Goal: Task Accomplishment & Management: Use online tool/utility

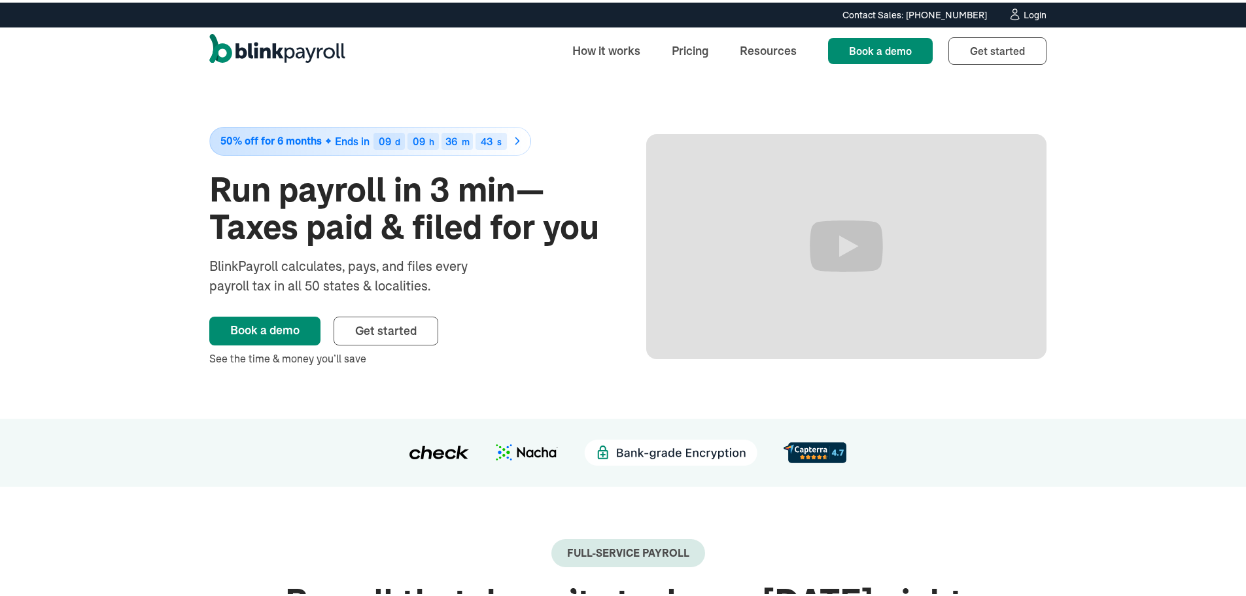
click at [1033, 20] on div "Contact Sales: [PHONE_NUMBER] Contact Sales: [PHONE_NUMBER] Login" at bounding box center [627, 12] width 1255 height 25
click at [1015, 12] on icon at bounding box center [1015, 11] width 14 height 13
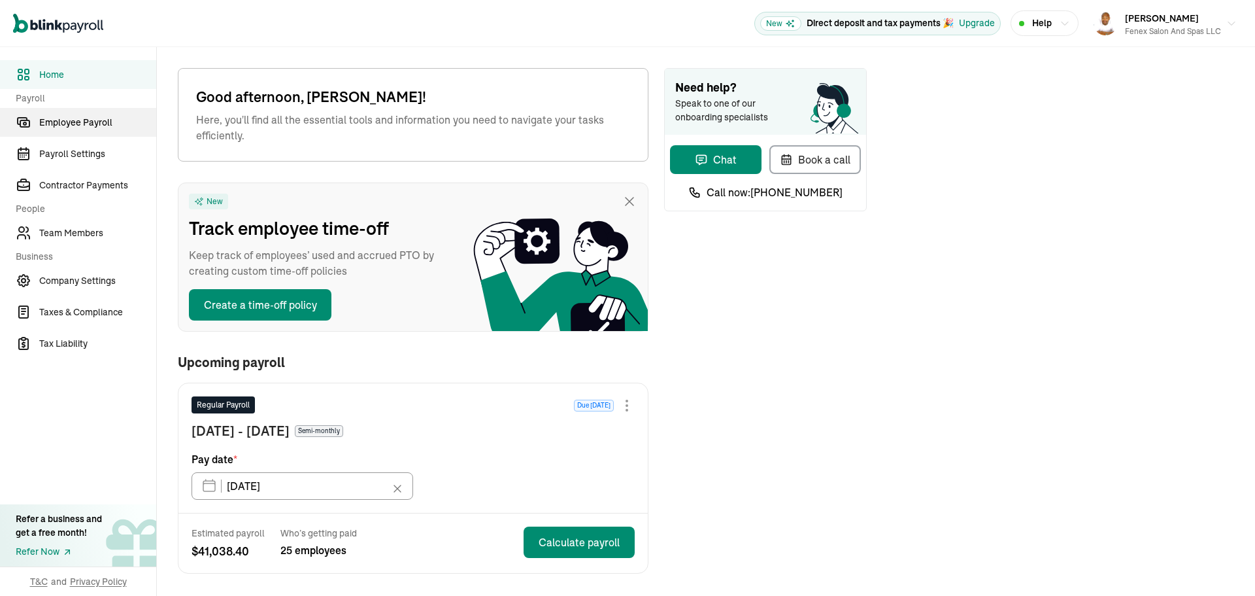
click at [97, 130] on link "Employee Payroll" at bounding box center [78, 122] width 156 height 29
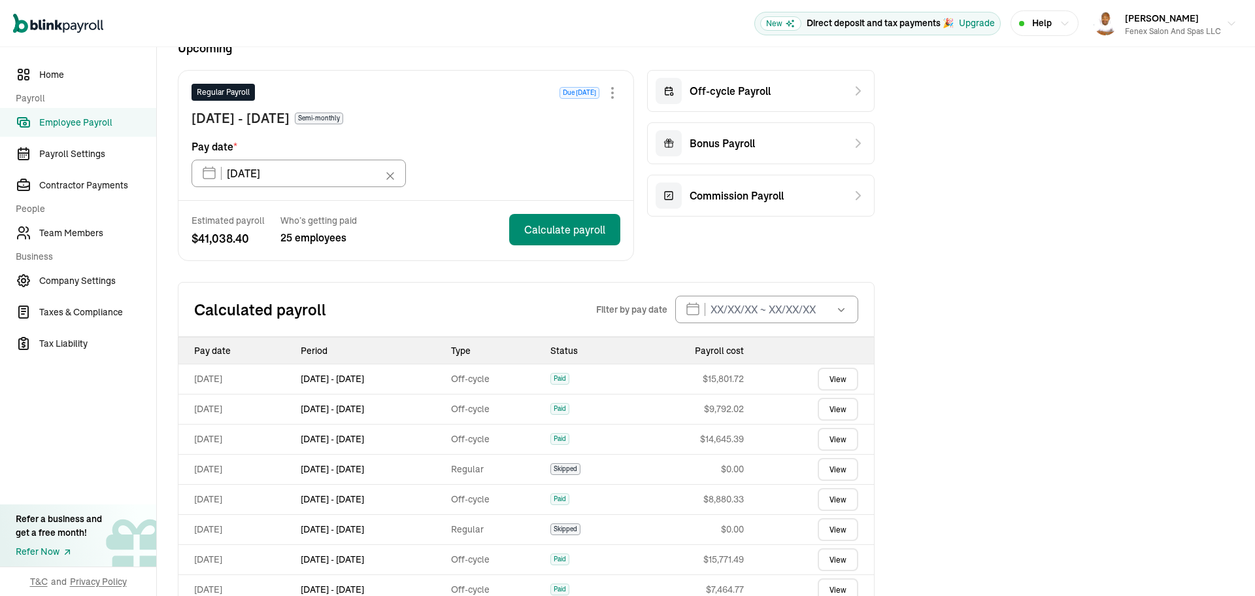
click at [851, 375] on link "View" at bounding box center [838, 378] width 41 height 23
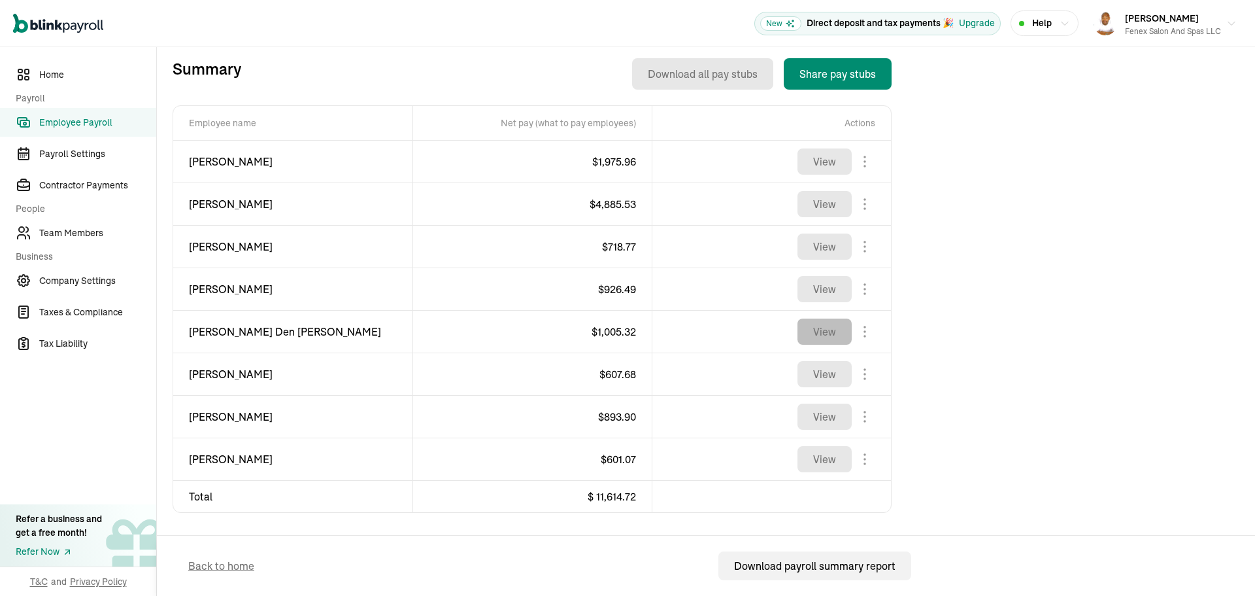
click at [822, 332] on button "View" at bounding box center [825, 331] width 54 height 26
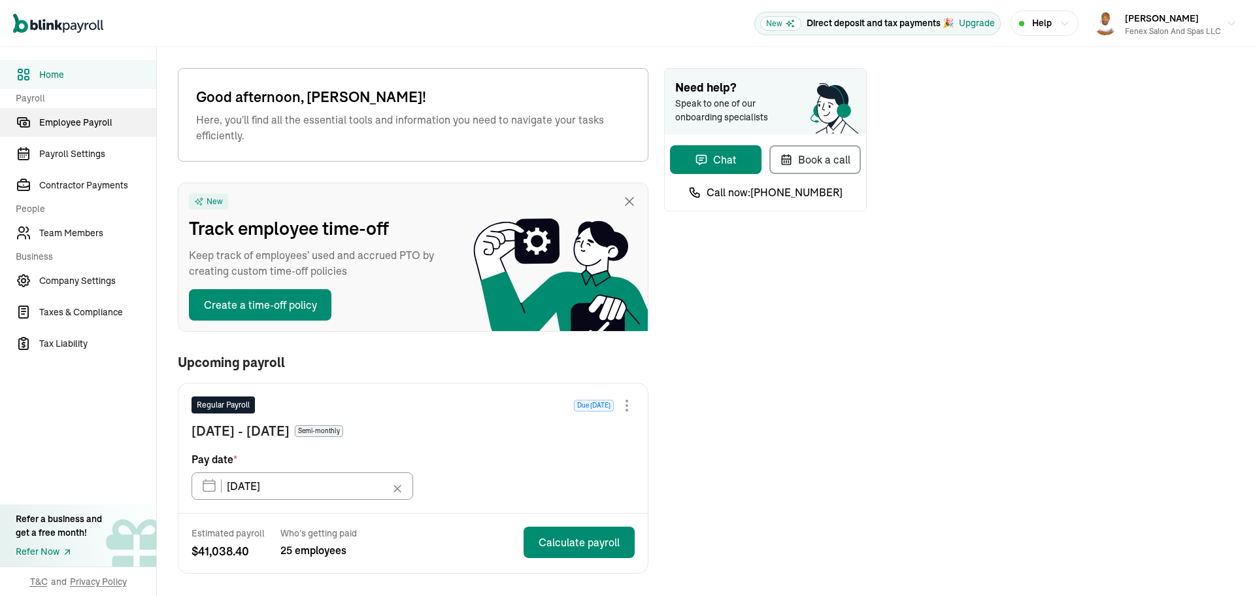
click at [97, 130] on link "Employee Payroll" at bounding box center [78, 122] width 156 height 29
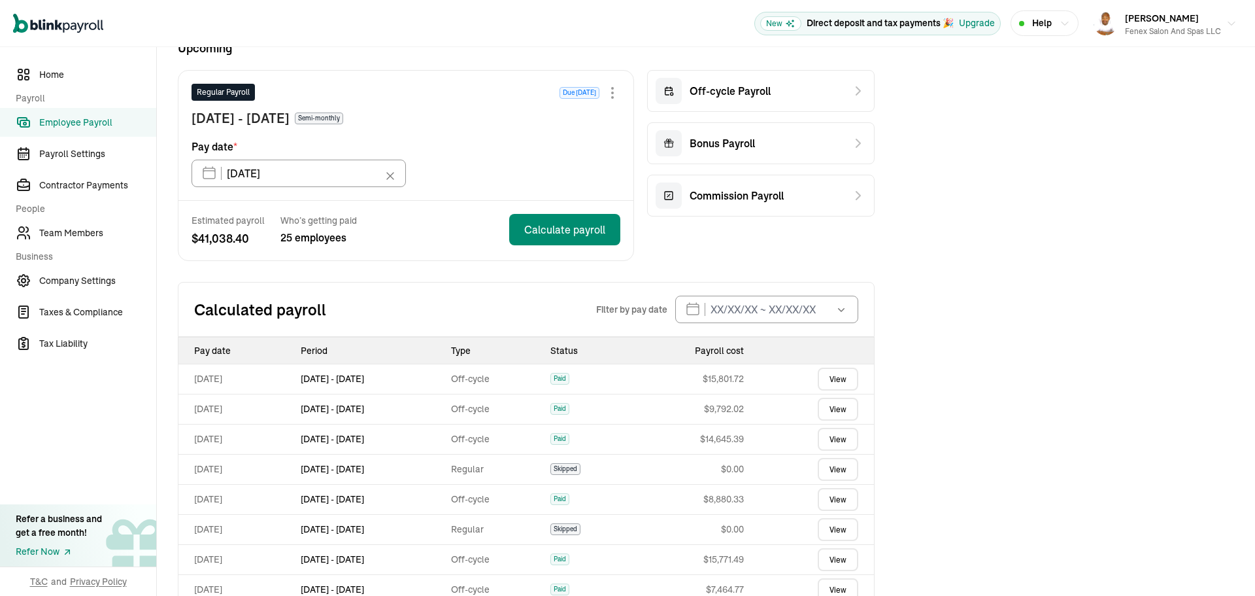
click at [851, 375] on link "View" at bounding box center [838, 378] width 41 height 23
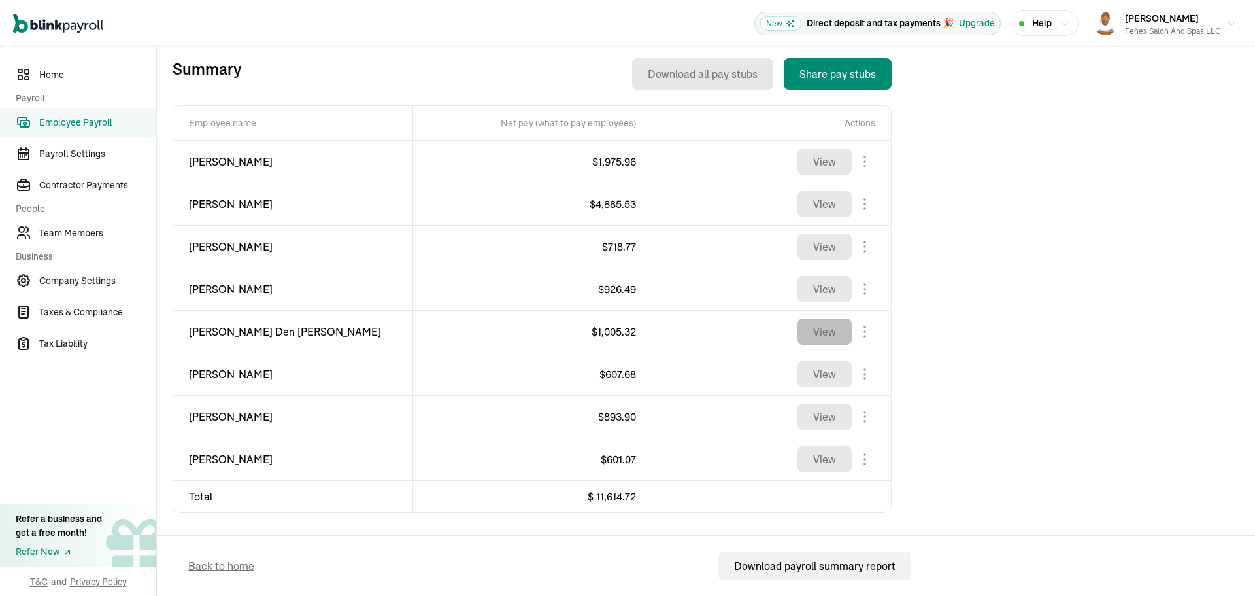
click at [822, 332] on button "View" at bounding box center [825, 331] width 54 height 26
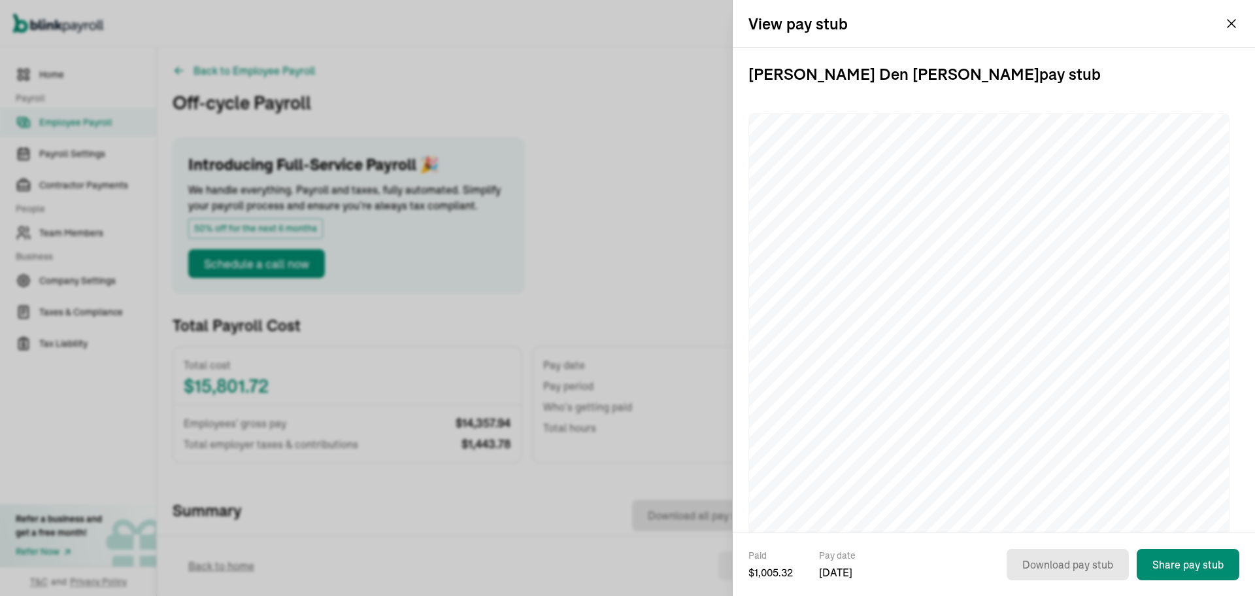
scroll to position [65, 0]
